Goal: Transaction & Acquisition: Purchase product/service

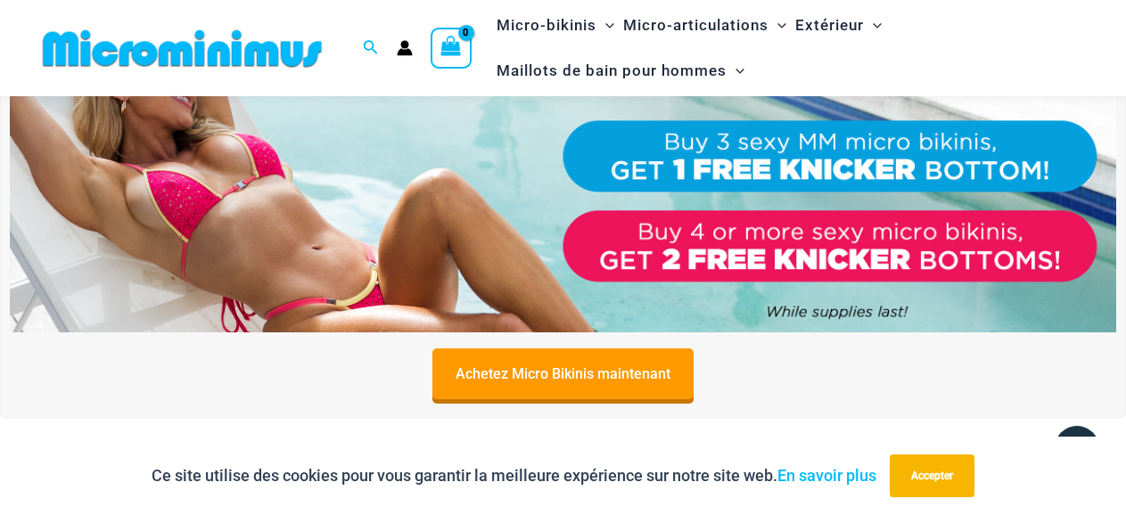
scroll to position [661, 0]
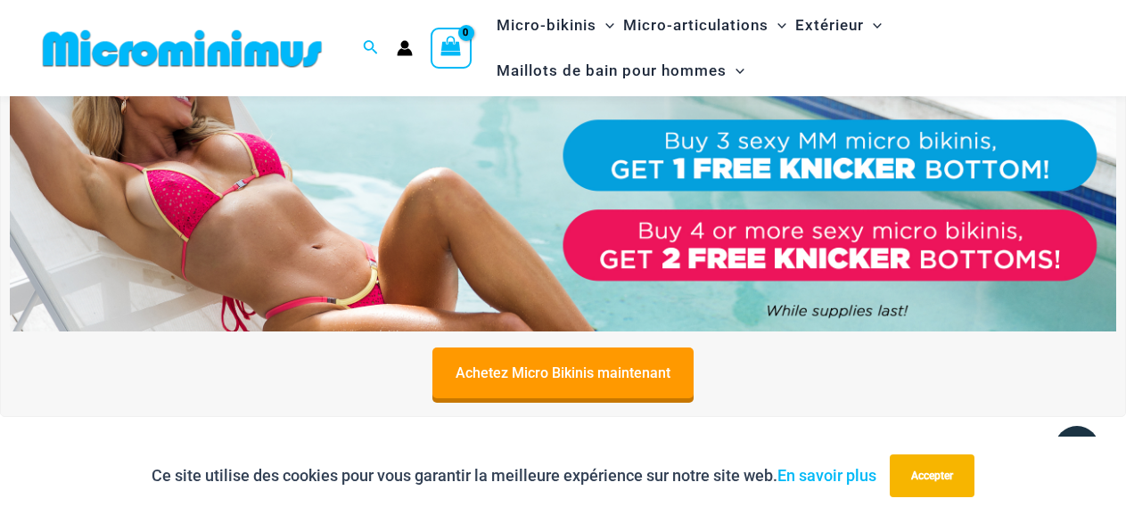
click at [381, 203] on img at bounding box center [563, 143] width 1106 height 376
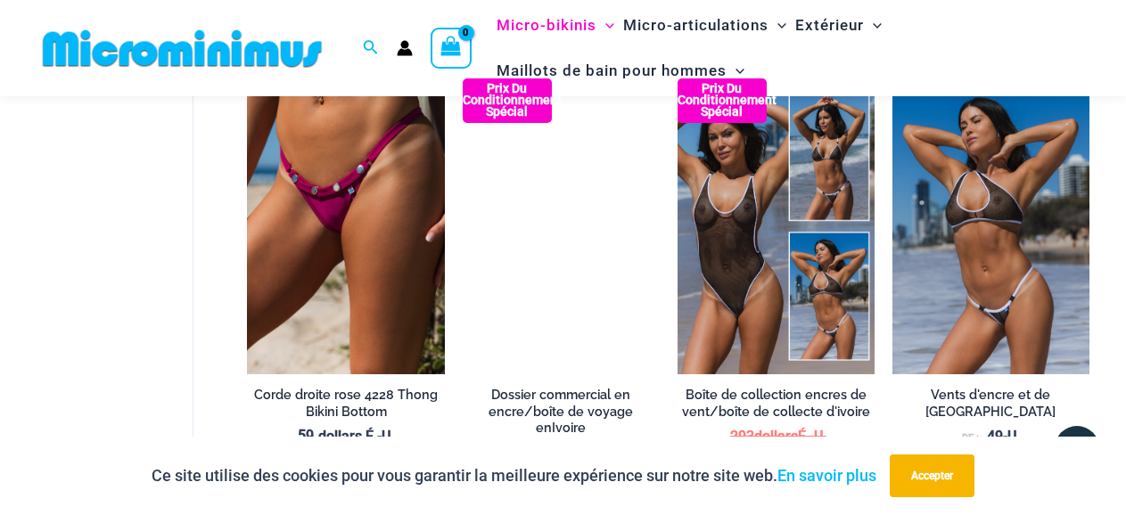
scroll to position [1251, 0]
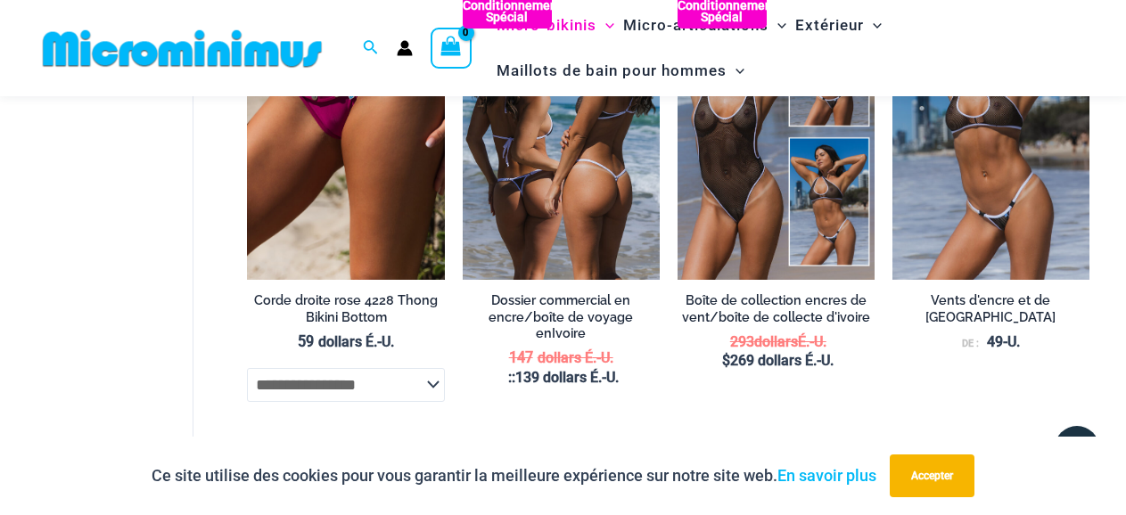
click at [530, 198] on img at bounding box center [561, 132] width 197 height 296
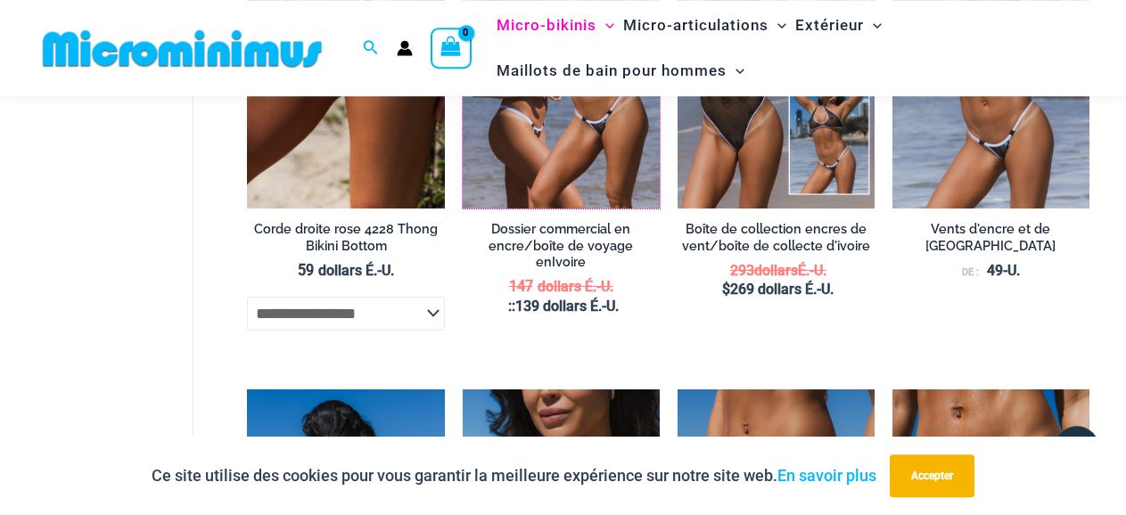
scroll to position [1440, 0]
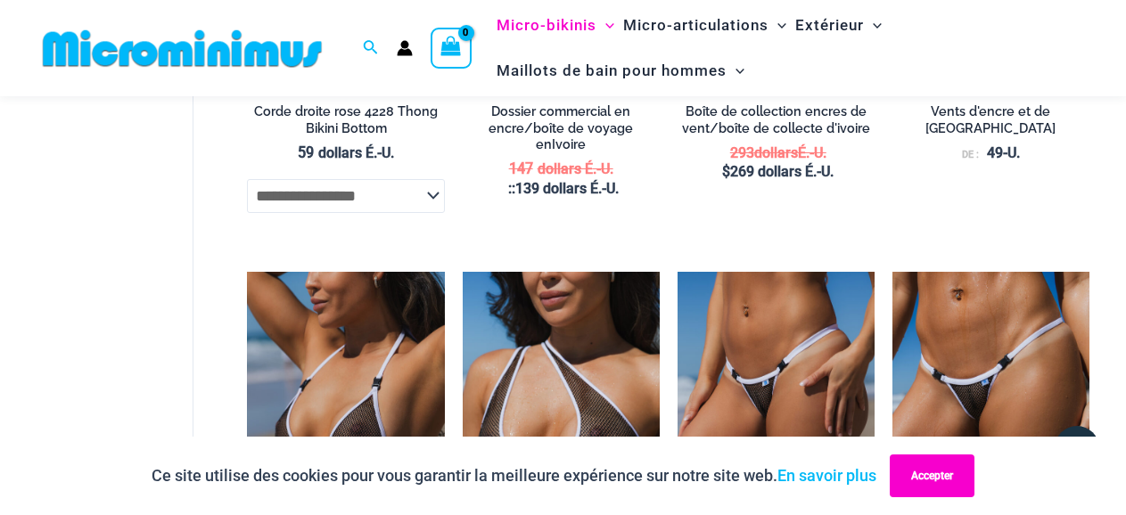
click at [927, 473] on button "Accepter" at bounding box center [931, 475] width 85 height 43
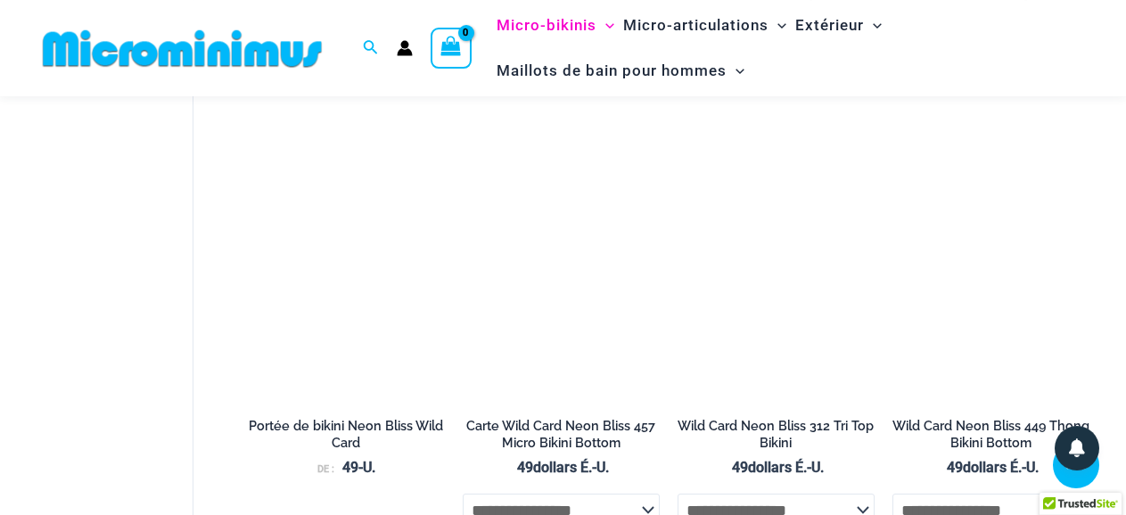
scroll to position [3518, 0]
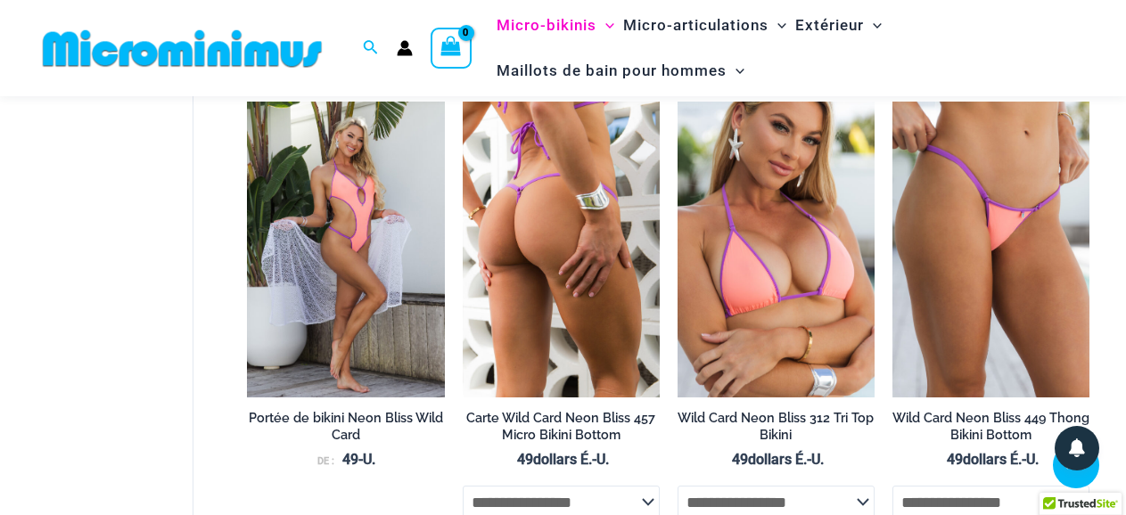
click at [573, 295] on img at bounding box center [561, 250] width 197 height 296
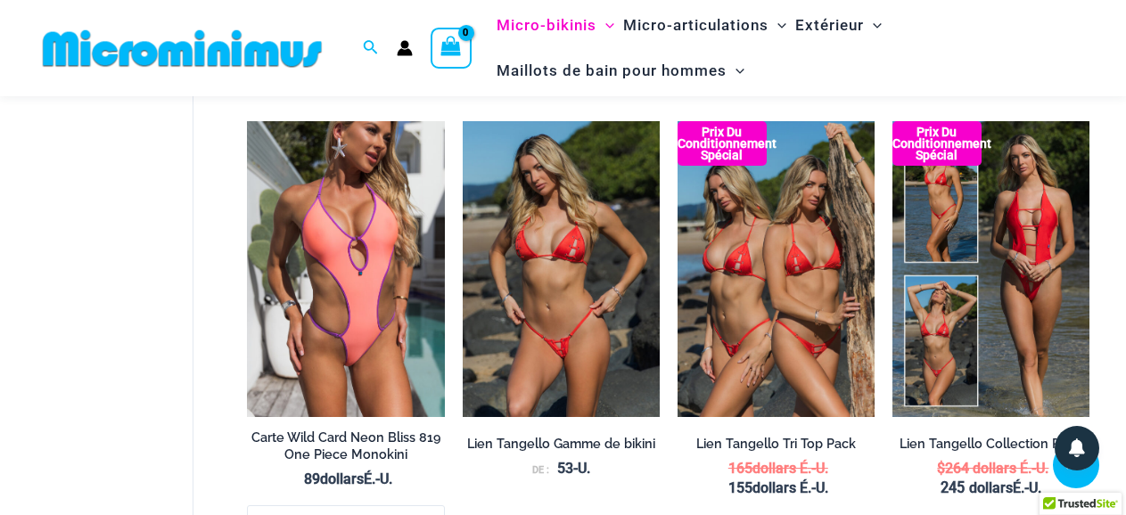
scroll to position [3991, 0]
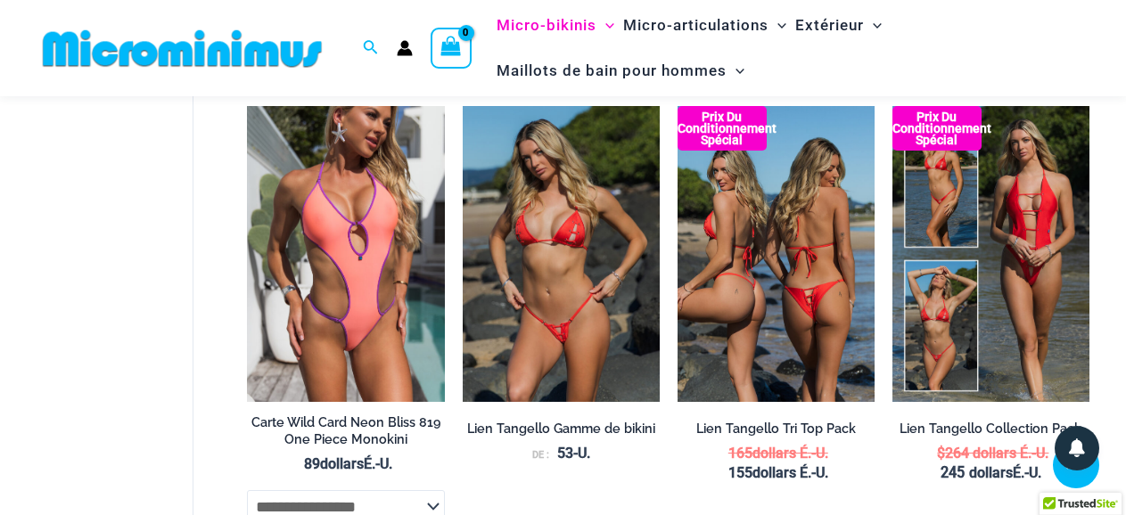
click at [739, 323] on img at bounding box center [775, 254] width 197 height 296
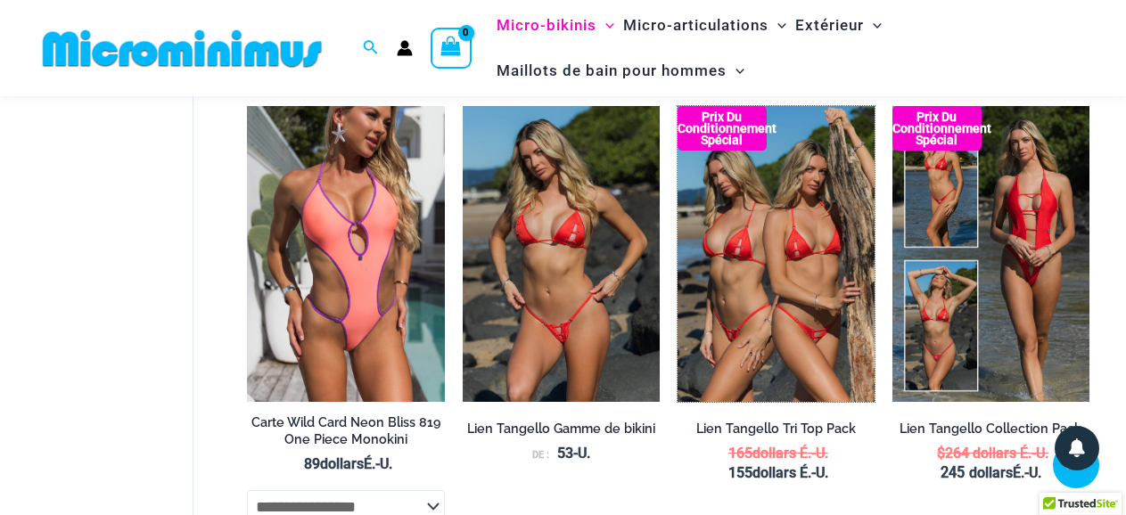
scroll to position [4274, 0]
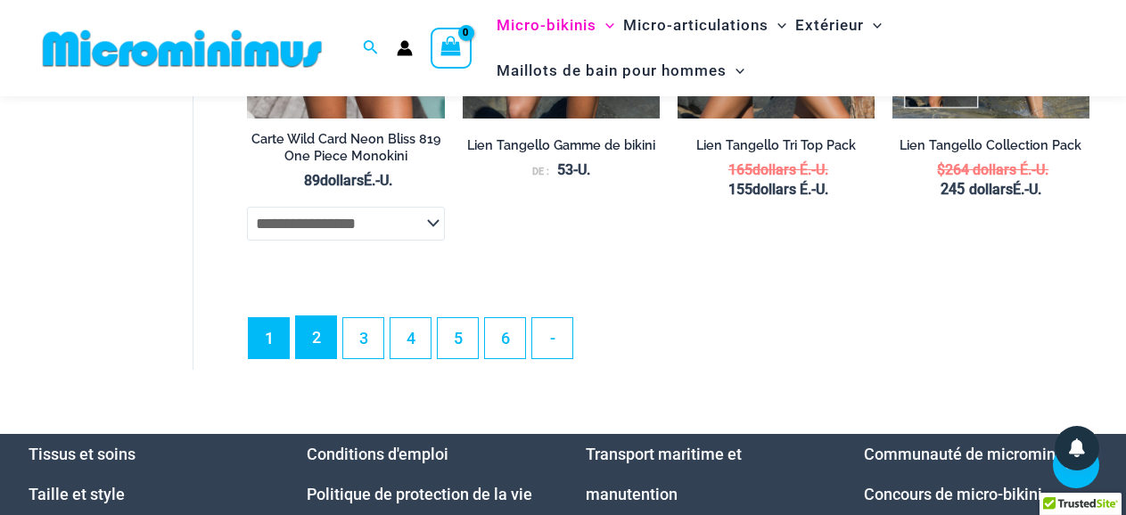
click at [312, 358] on link "2" at bounding box center [316, 337] width 40 height 42
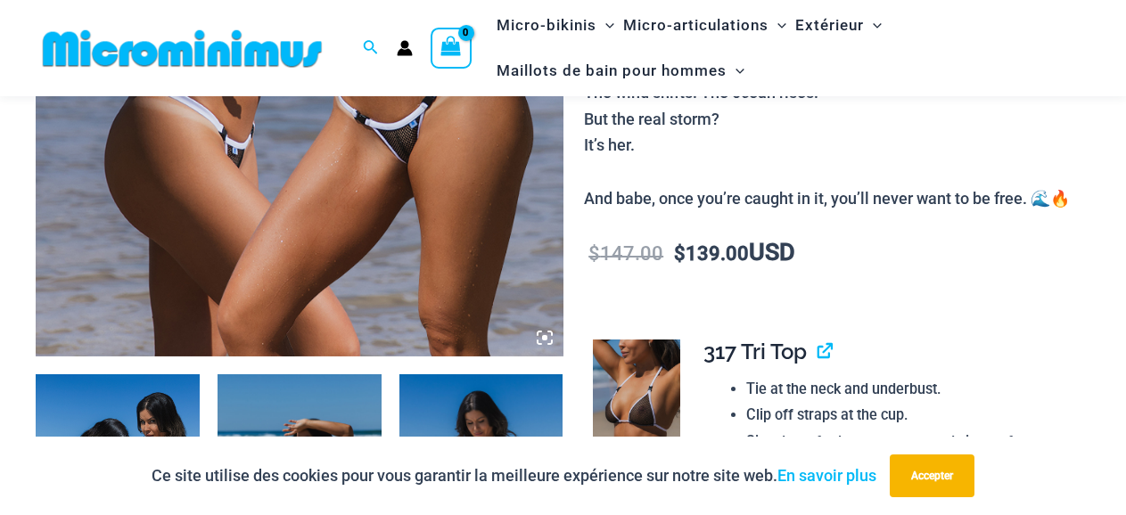
scroll to position [873, 0]
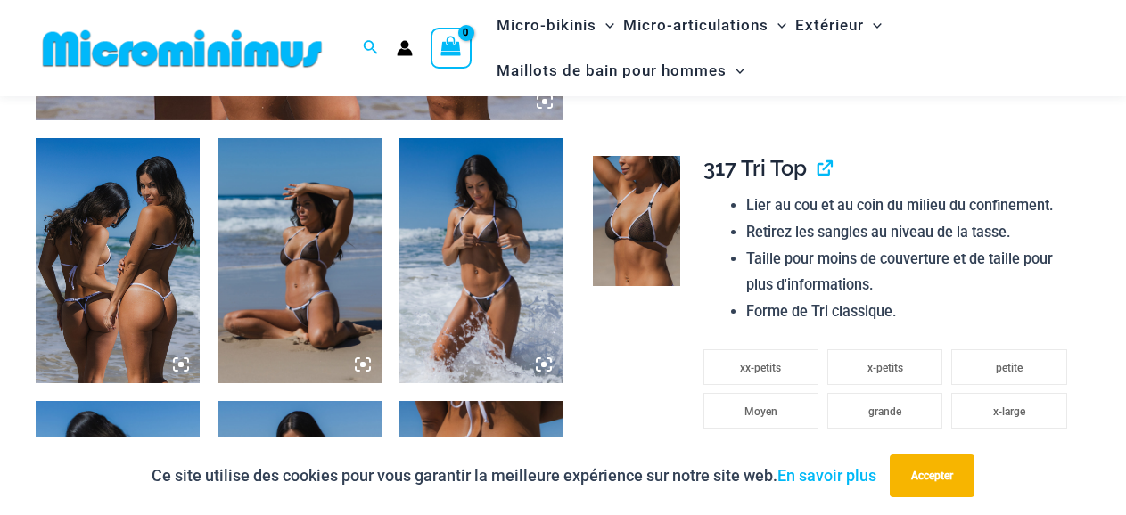
click at [145, 240] on img at bounding box center [118, 261] width 164 height 246
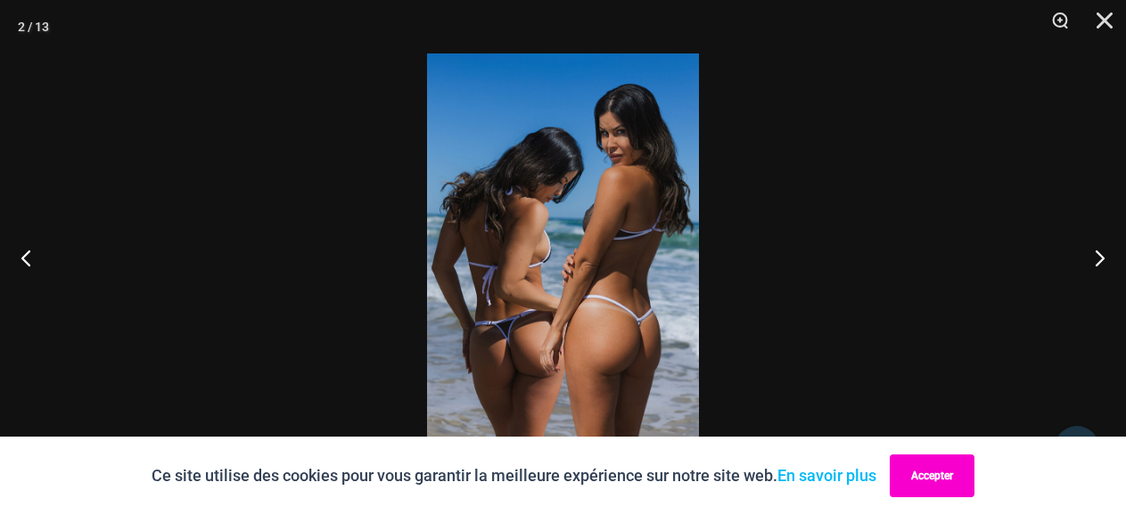
click at [922, 473] on button "Accepter" at bounding box center [931, 475] width 85 height 43
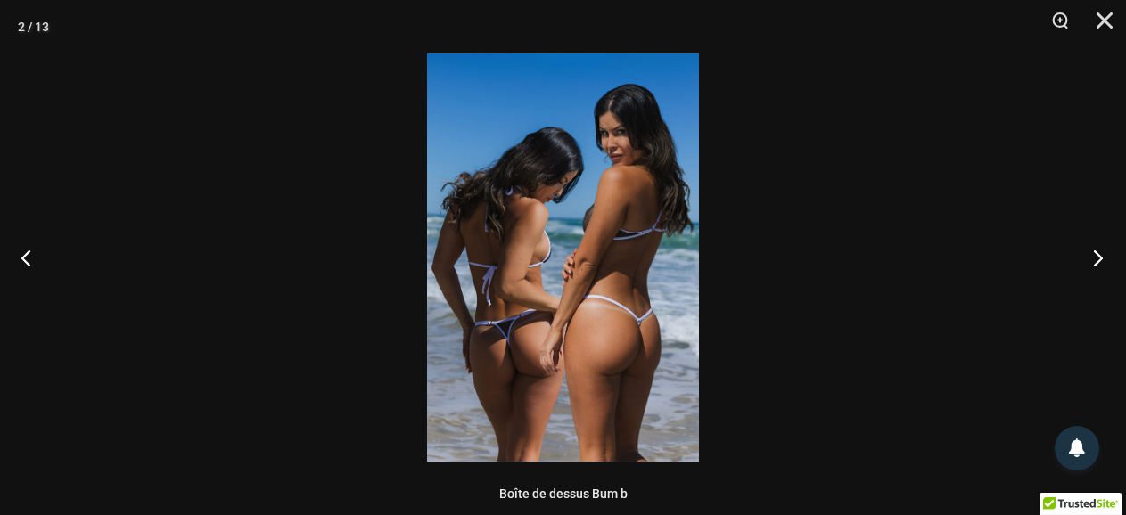
click at [1103, 256] on button "Prochaine étape" at bounding box center [1092, 257] width 67 height 89
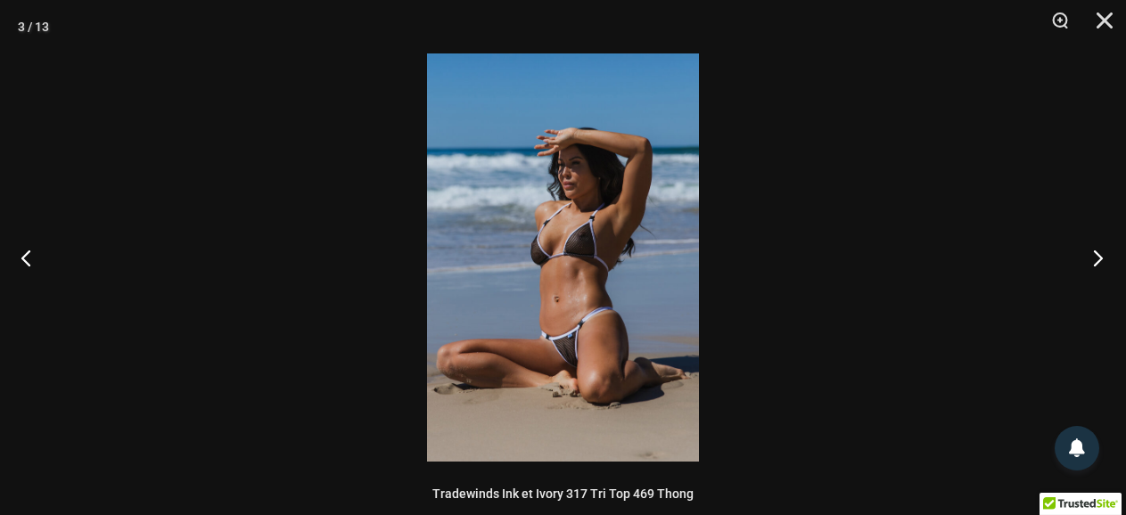
click at [1103, 256] on button "Prochaine étape" at bounding box center [1092, 257] width 67 height 89
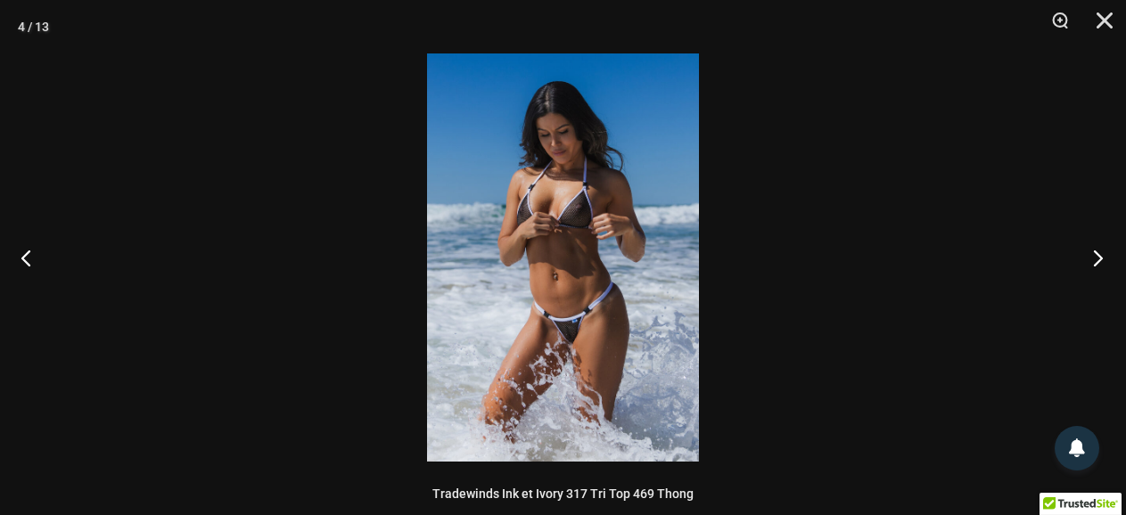
click at [1103, 256] on button "Prochaine étape" at bounding box center [1092, 257] width 67 height 89
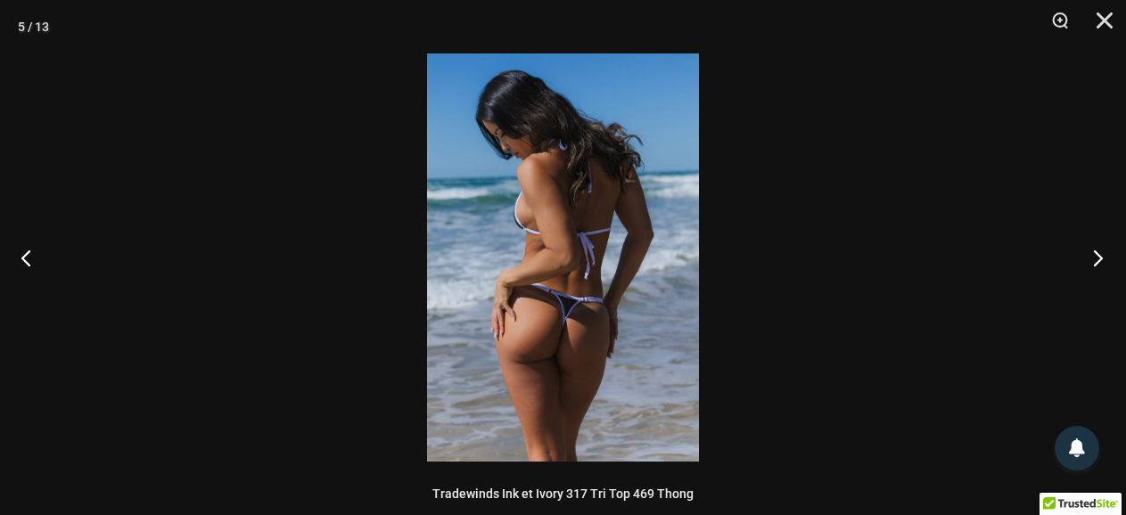
click at [1103, 256] on button "Prochaine étape" at bounding box center [1092, 257] width 67 height 89
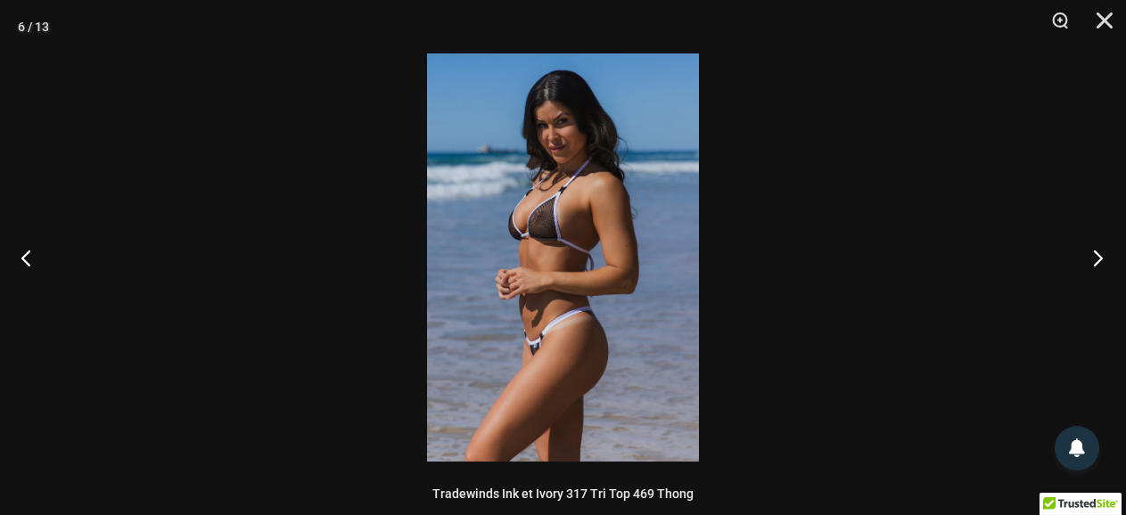
click at [1103, 256] on button "Prochaine étape" at bounding box center [1092, 257] width 67 height 89
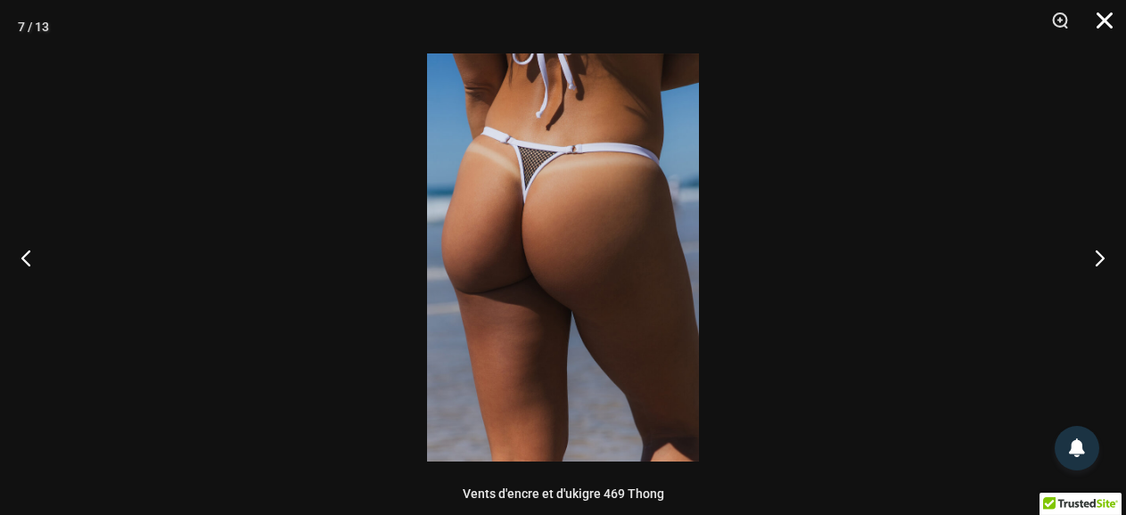
click at [1100, 27] on button "Fermer" at bounding box center [1098, 26] width 45 height 53
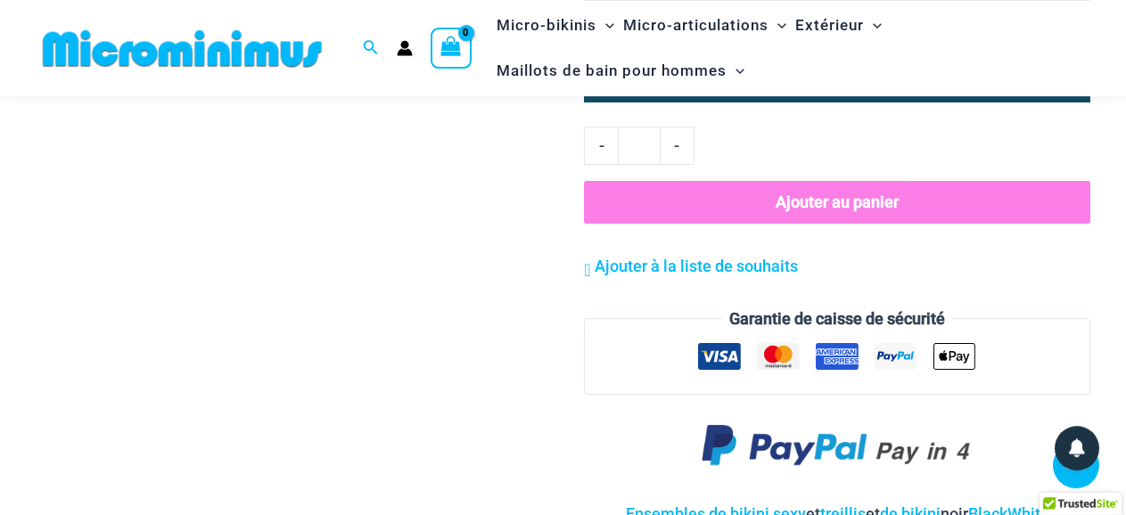
scroll to position [2290, 0]
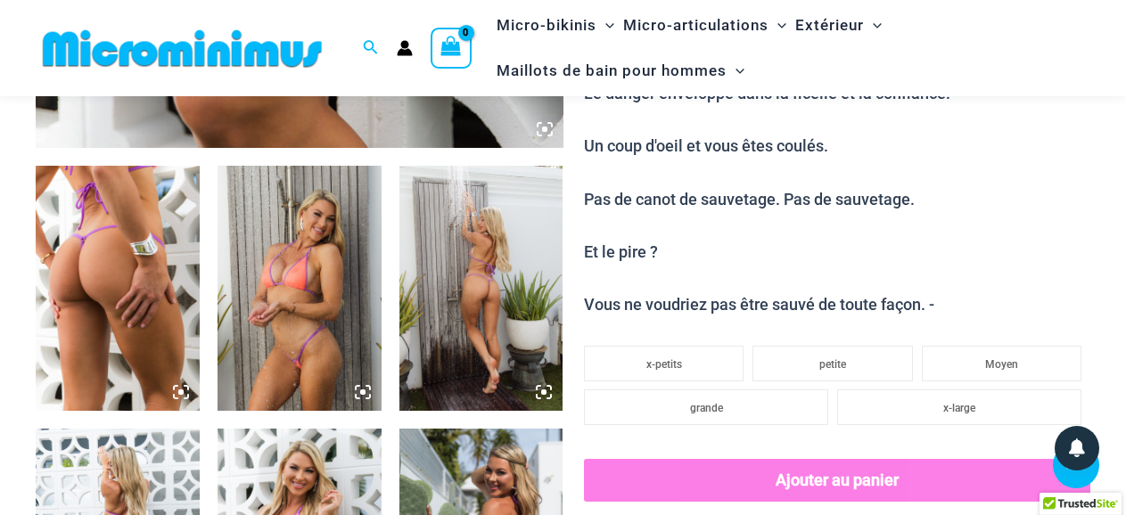
scroll to position [742, 0]
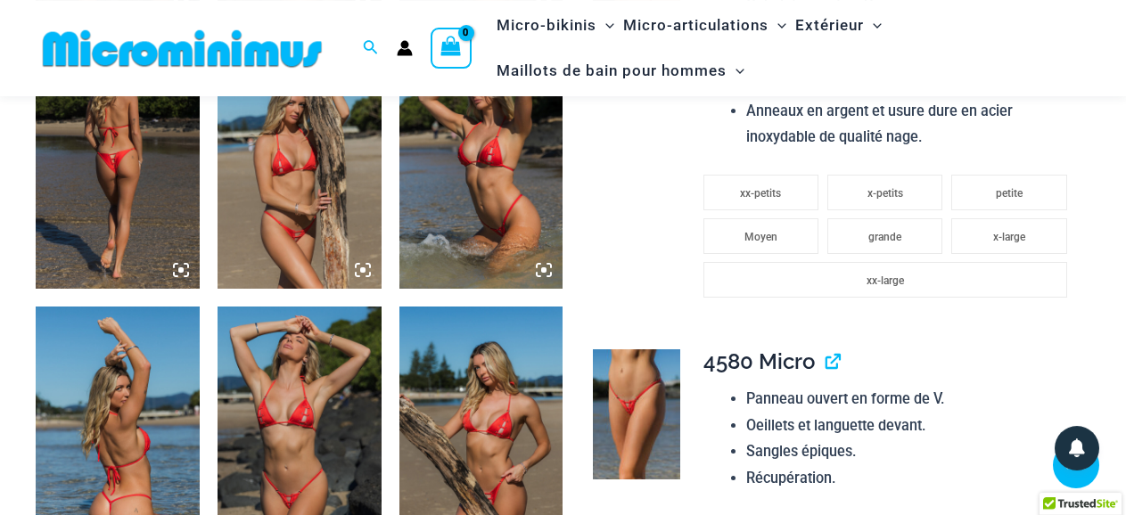
scroll to position [1346, 0]
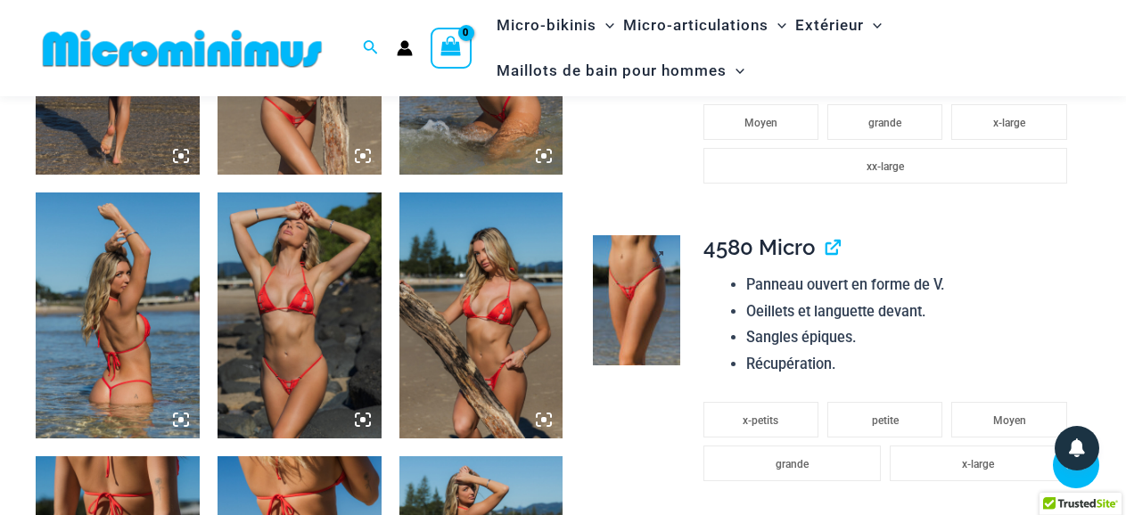
click at [645, 276] on img at bounding box center [636, 300] width 86 height 130
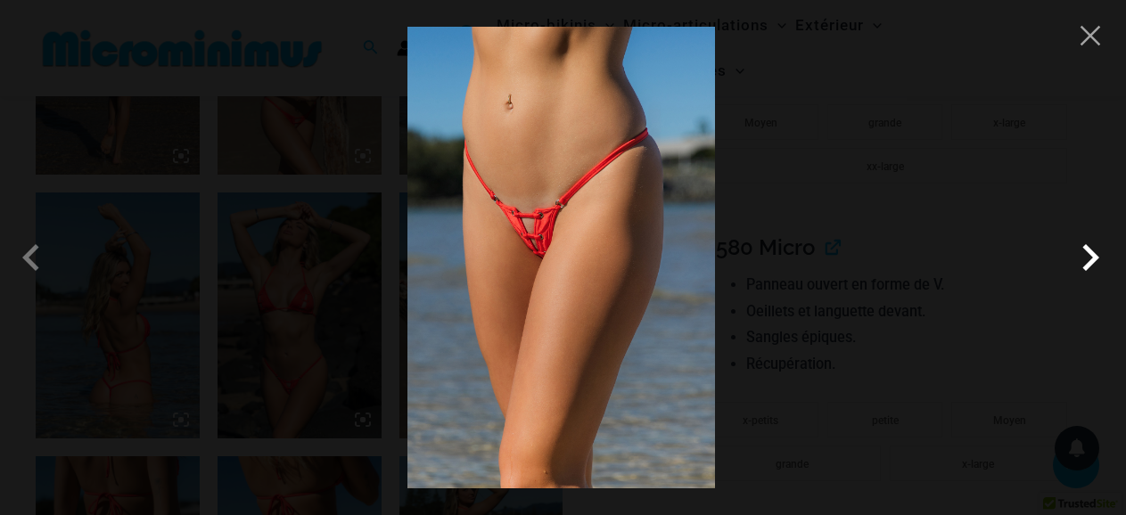
click at [1092, 262] on span at bounding box center [1089, 257] width 53 height 53
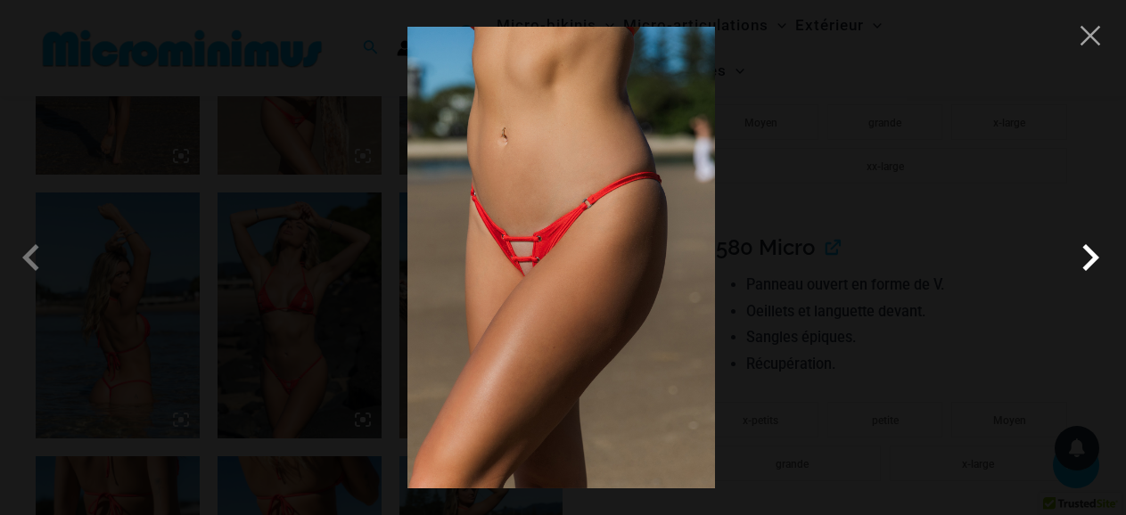
click at [1092, 262] on span at bounding box center [1089, 257] width 53 height 53
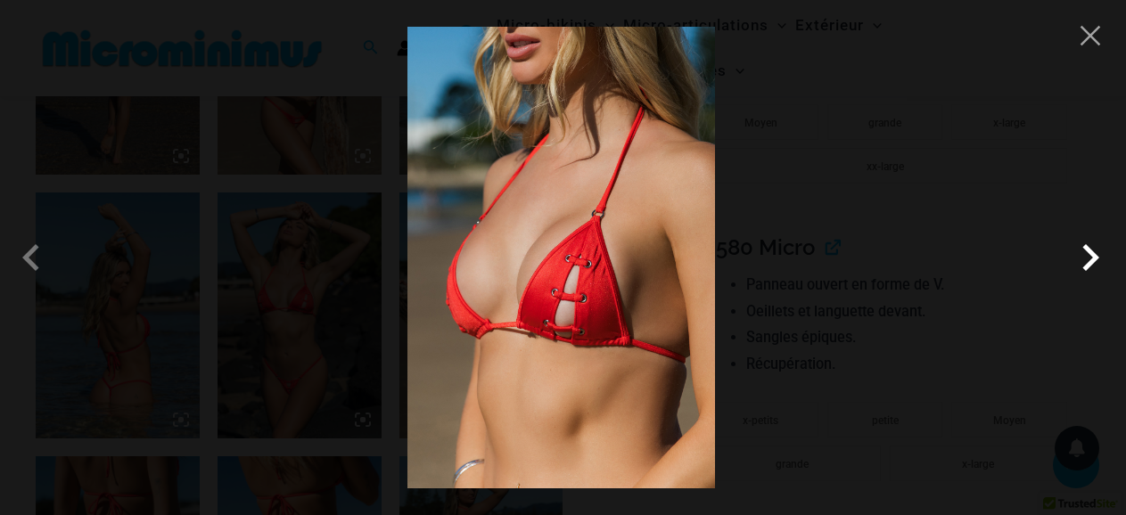
click at [1092, 262] on span at bounding box center [1089, 257] width 53 height 53
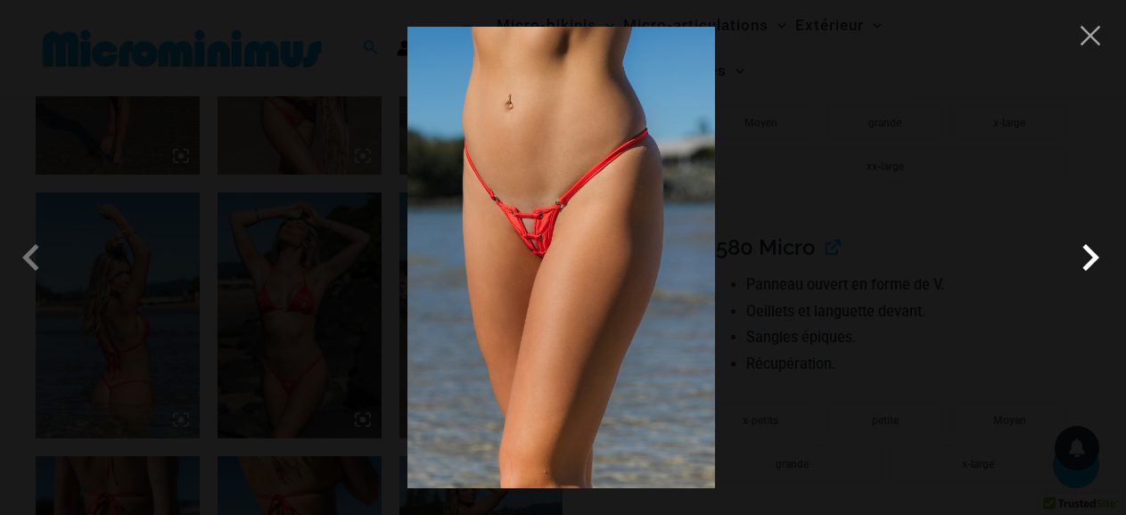
click at [1092, 262] on span at bounding box center [1089, 257] width 53 height 53
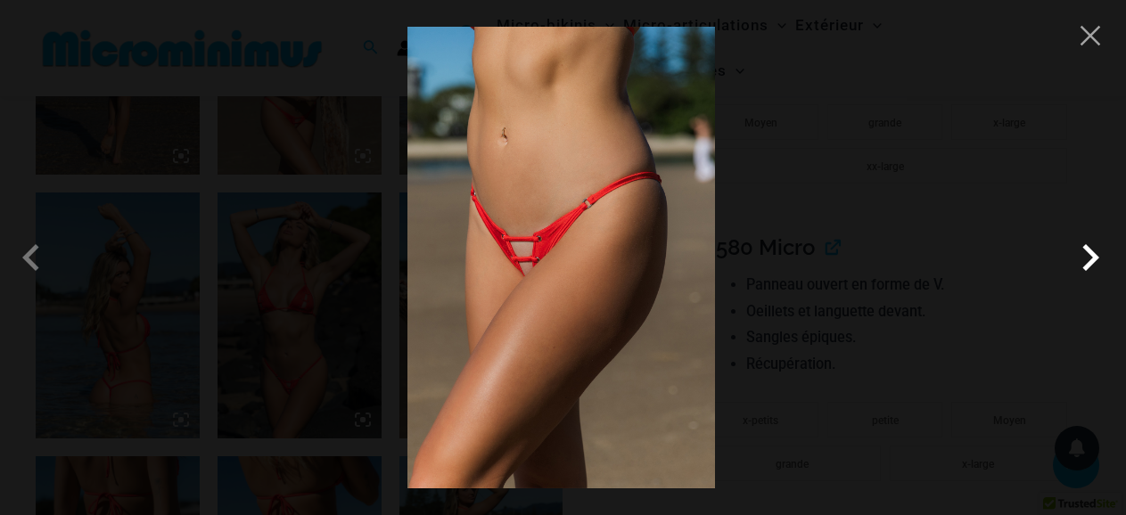
click at [1092, 262] on span at bounding box center [1089, 257] width 53 height 53
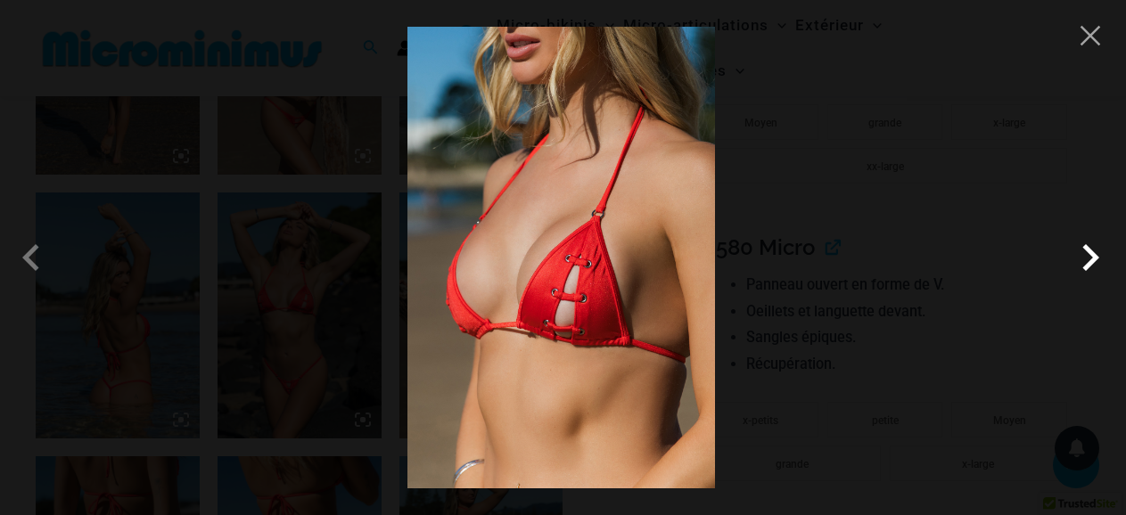
click at [1092, 262] on span at bounding box center [1089, 257] width 53 height 53
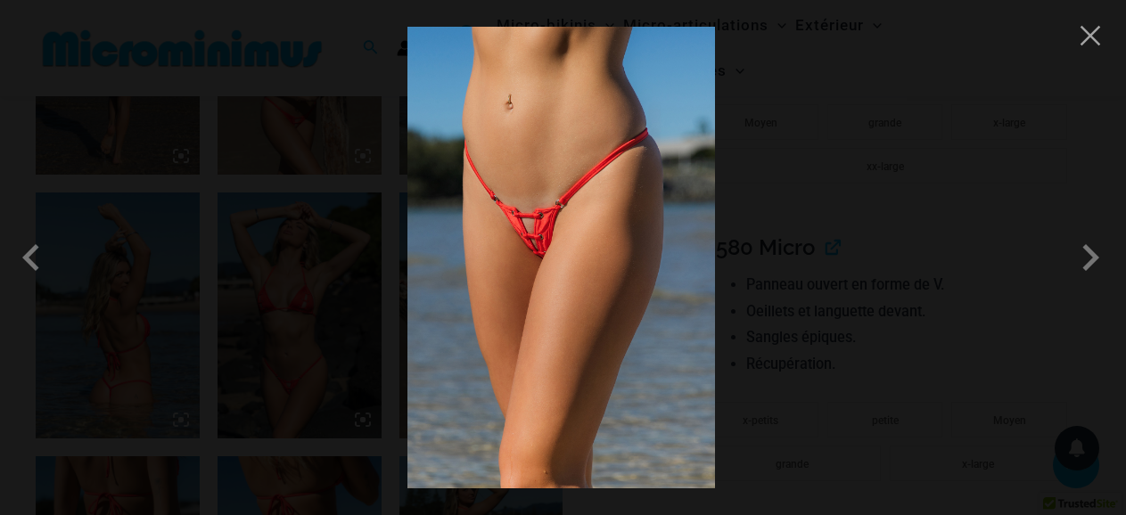
click at [1088, 50] on div at bounding box center [563, 257] width 1126 height 515
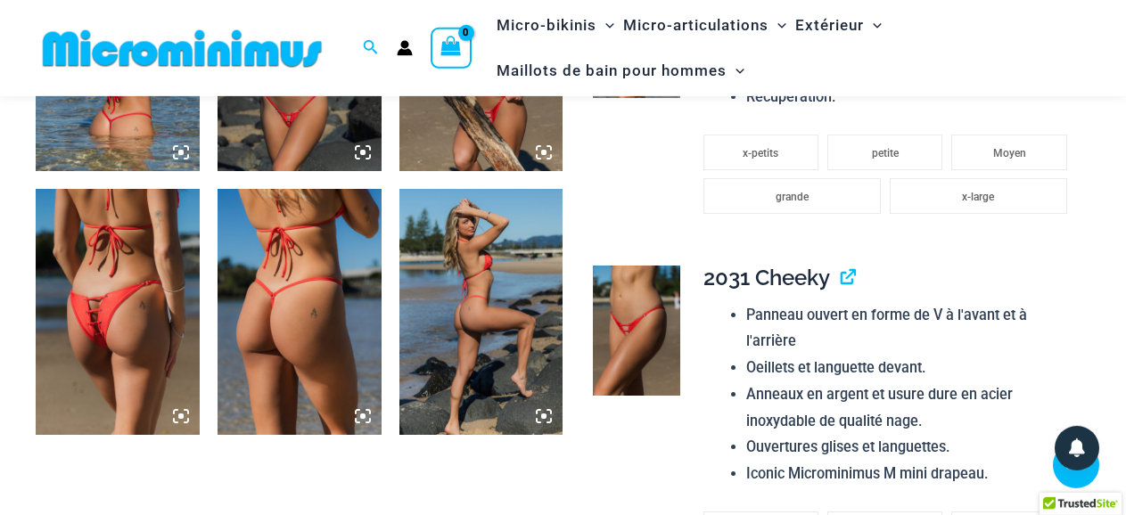
scroll to position [1724, 0]
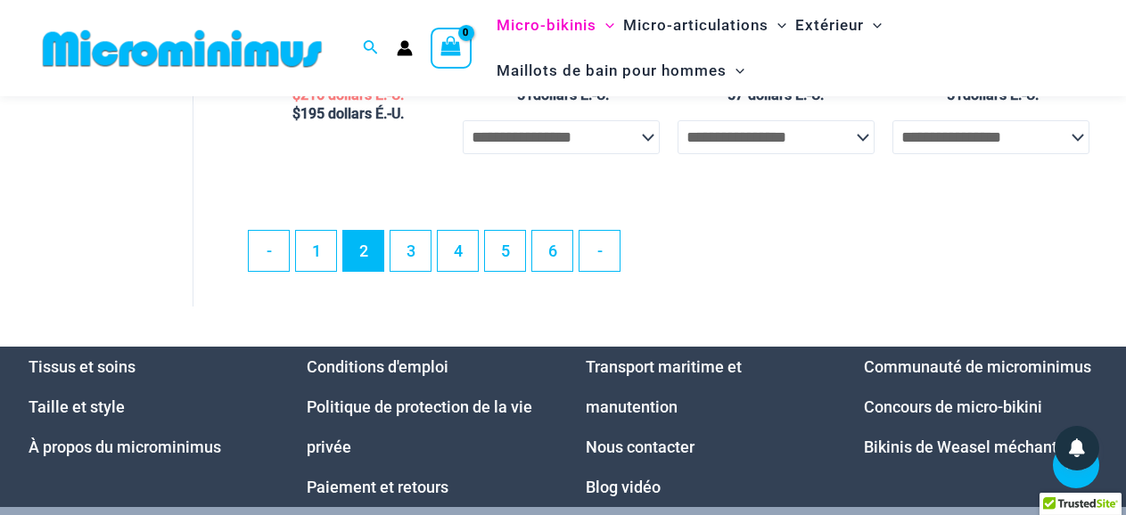
scroll to position [3991, 0]
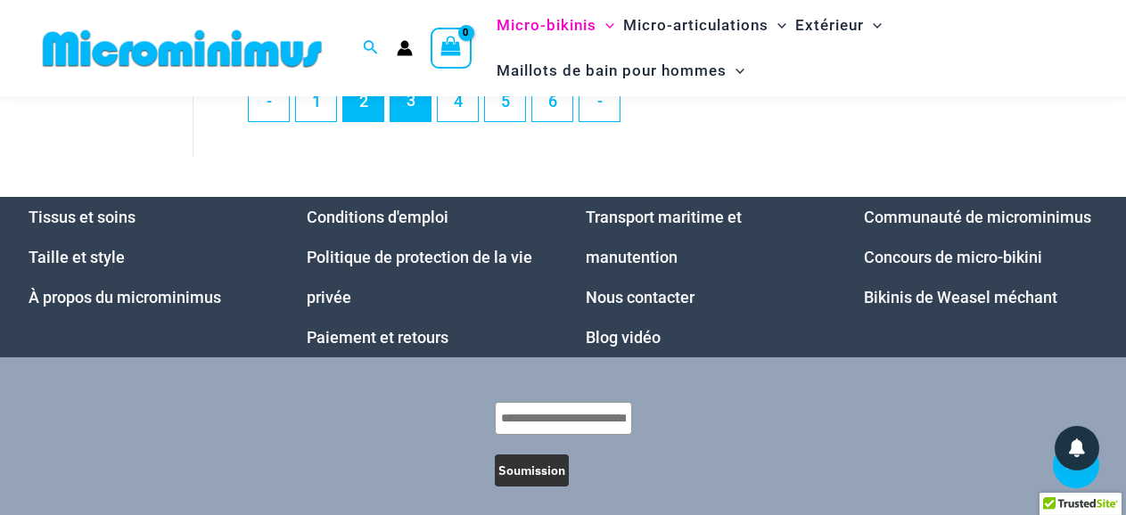
click at [406, 117] on link "3" at bounding box center [410, 100] width 40 height 42
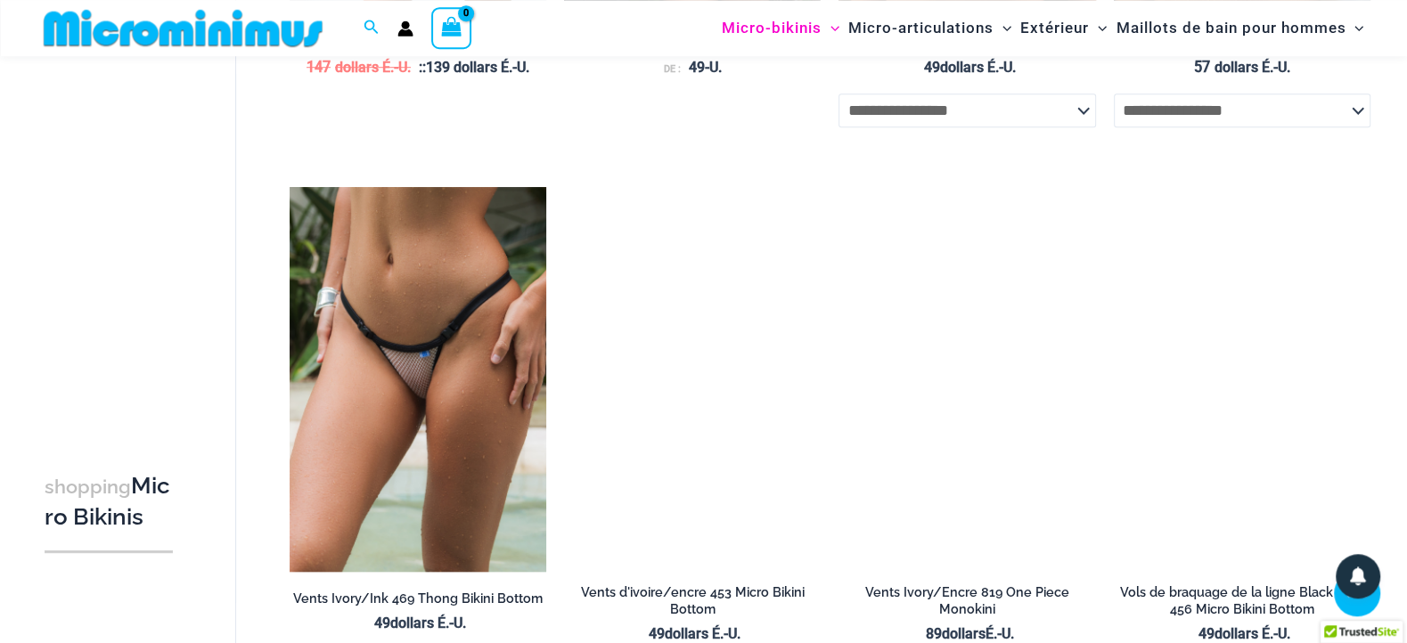
scroll to position [1202, 0]
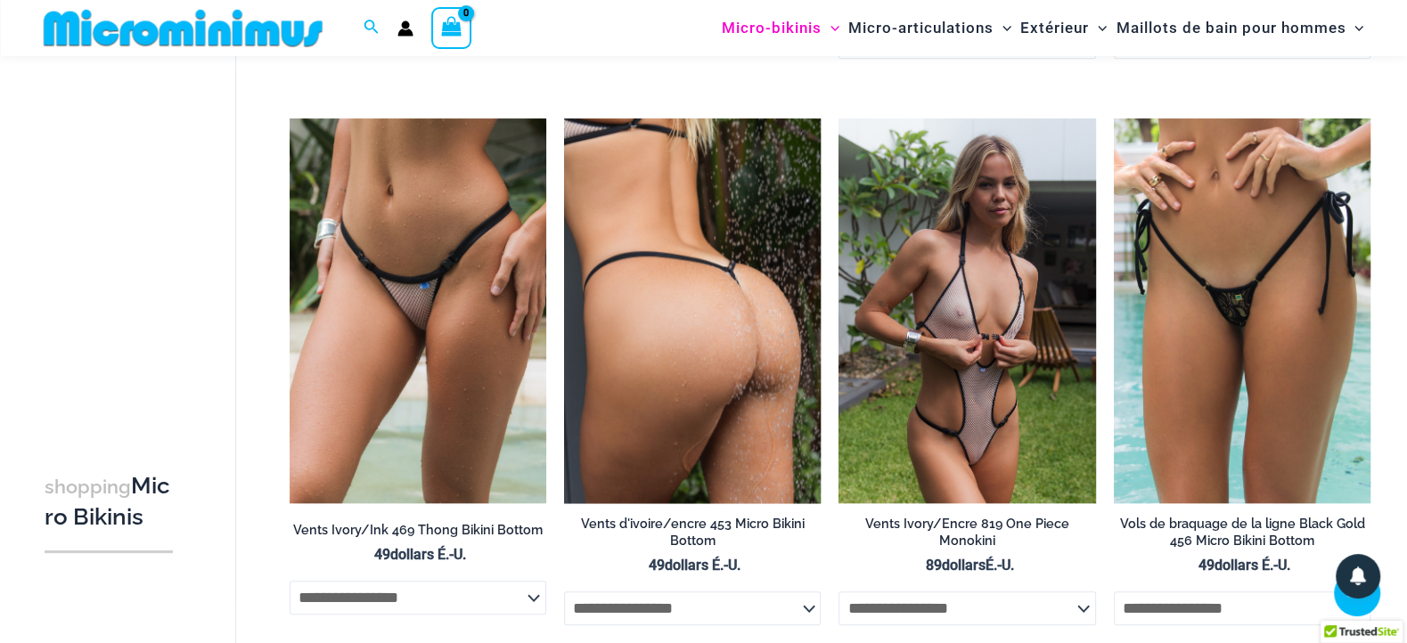
click at [671, 291] on img at bounding box center [692, 311] width 257 height 385
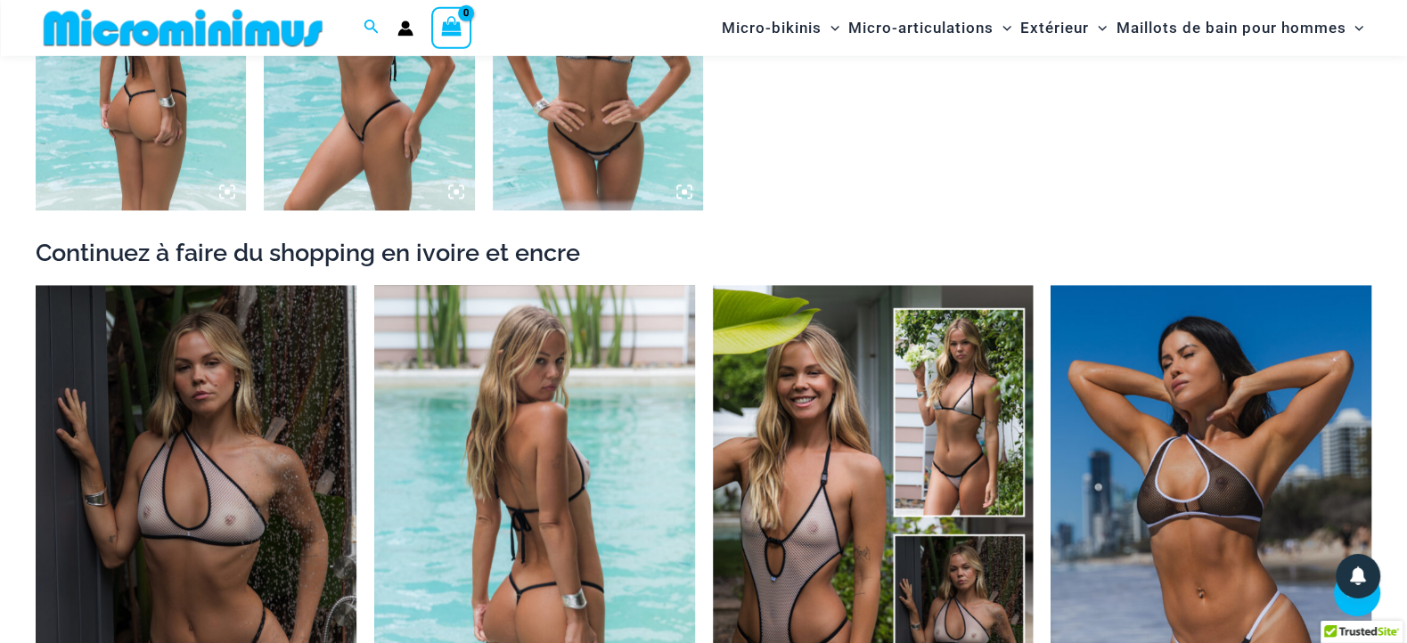
scroll to position [2043, 0]
